Goal: Information Seeking & Learning: Learn about a topic

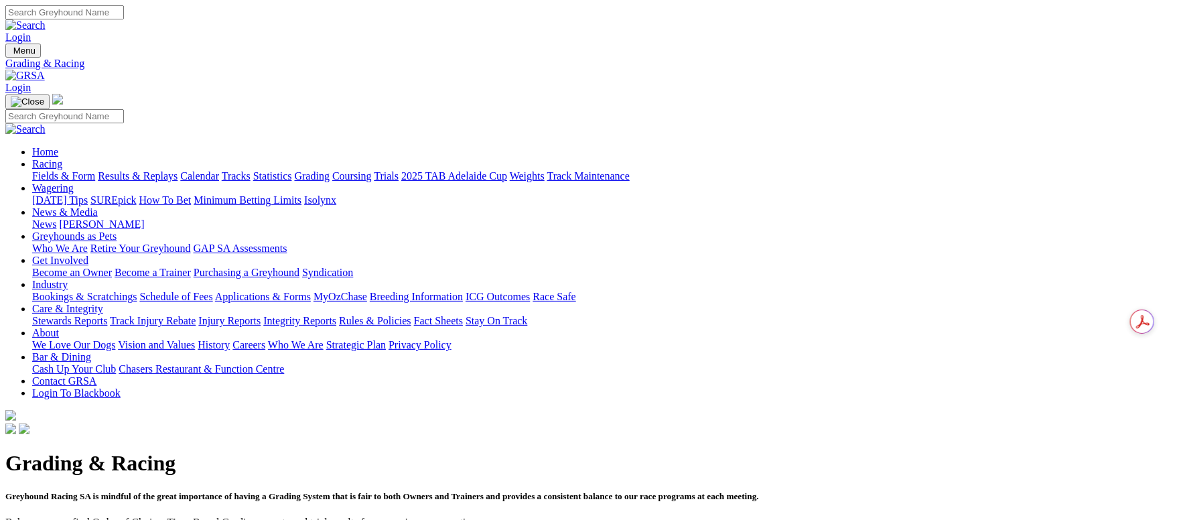
click at [311, 291] on link "Applications & Forms" at bounding box center [263, 296] width 96 height 11
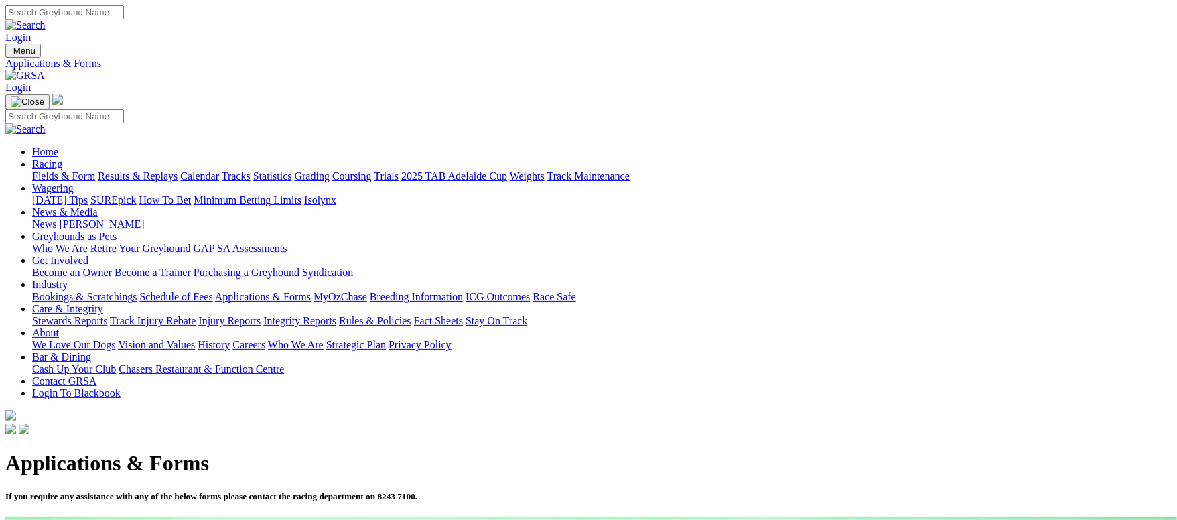
click at [103, 303] on link "Care & Integrity" at bounding box center [67, 308] width 71 height 11
click at [411, 315] on link "Rules & Policies" at bounding box center [375, 320] width 72 height 11
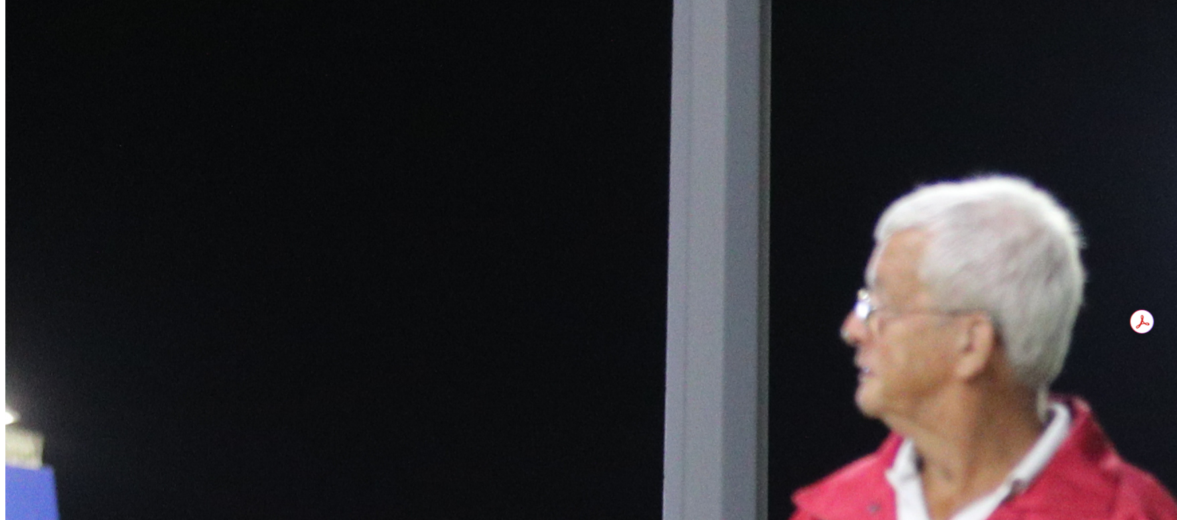
scroll to position [704, 0]
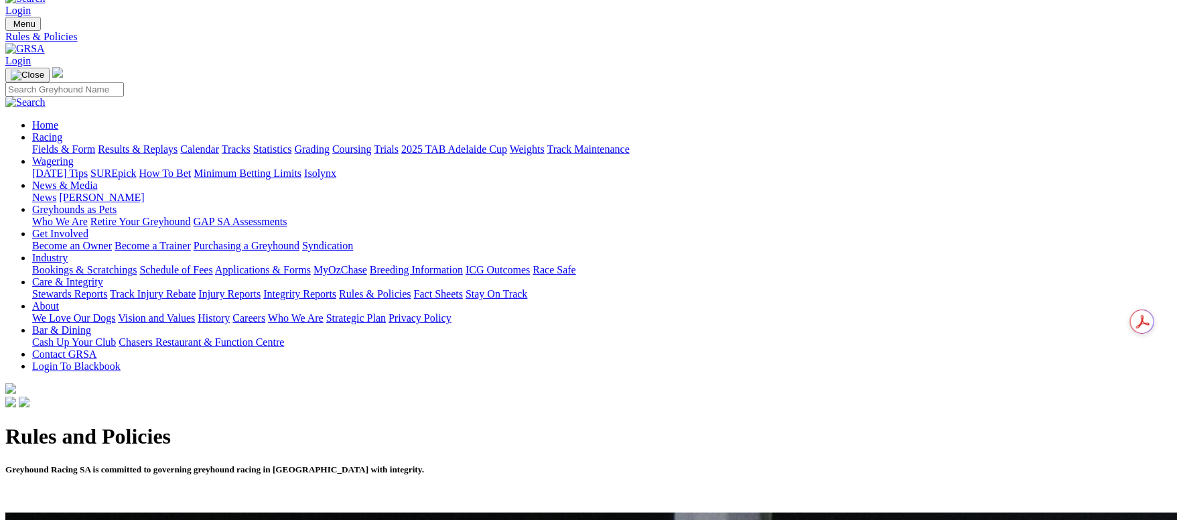
scroll to position [0, 0]
